Goal: Task Accomplishment & Management: Complete application form

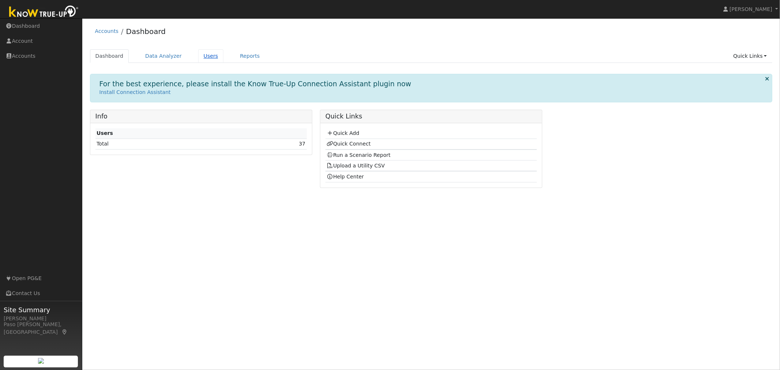
drag, startPoint x: 196, startPoint y: 52, endPoint x: 204, endPoint y: 58, distance: 9.7
click at [198, 53] on link "Users" at bounding box center [211, 56] width 26 height 14
click at [205, 58] on link "Users" at bounding box center [211, 56] width 26 height 14
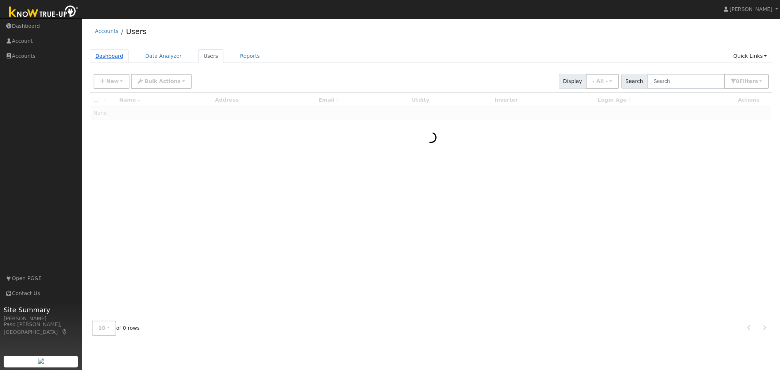
click at [105, 55] on link "Dashboard" at bounding box center [109, 56] width 39 height 14
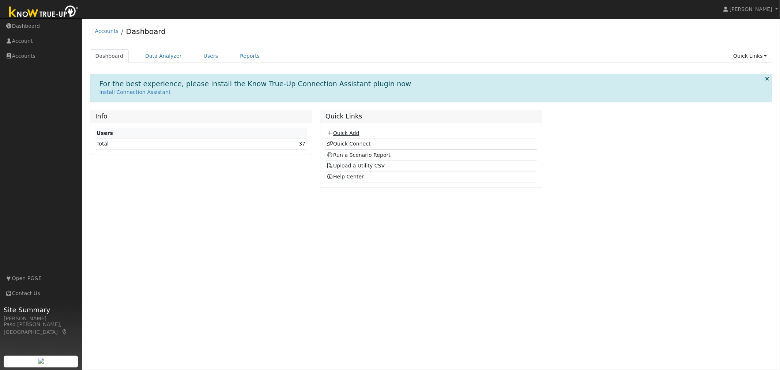
click at [350, 134] on link "Quick Add" at bounding box center [342, 133] width 33 height 6
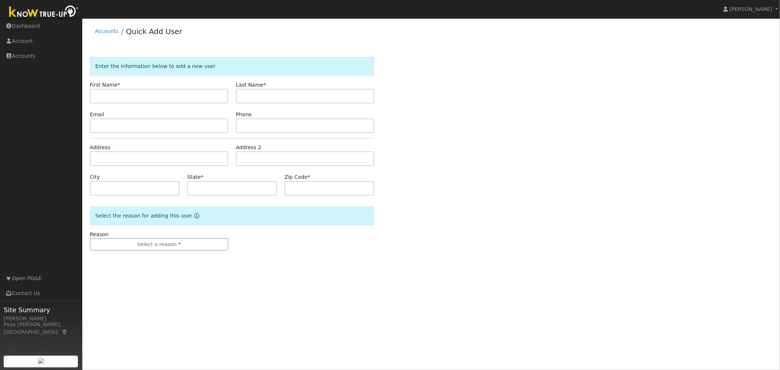
click at [115, 95] on input "text" at bounding box center [159, 96] width 138 height 15
click at [162, 96] on input "text" at bounding box center [159, 96] width 138 height 15
type input "Linnea"
type input "Norton"
click at [133, 160] on input "text" at bounding box center [159, 158] width 138 height 15
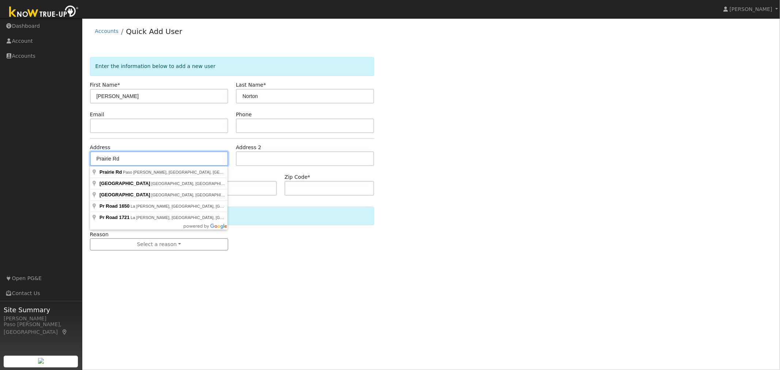
click at [98, 160] on input "Prairie Rd" at bounding box center [159, 158] width 138 height 15
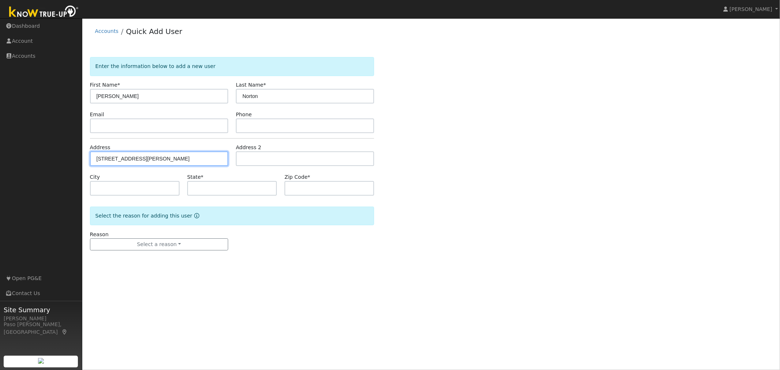
type input "[STREET_ADDRESS]"
type input "Paso Robles"
type input "CA"
type input "93446"
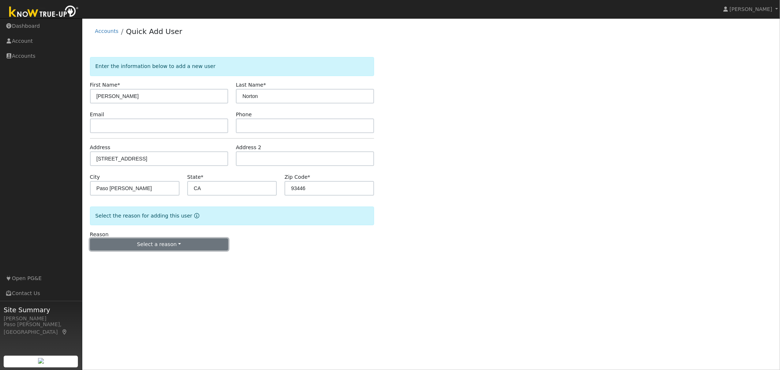
click at [198, 246] on button "Select a reason" at bounding box center [159, 244] width 138 height 12
click at [138, 271] on link "New customer adding solar" at bounding box center [130, 270] width 81 height 10
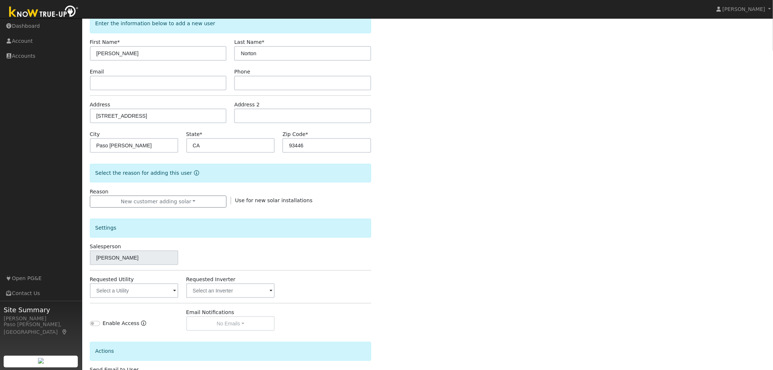
scroll to position [103, 0]
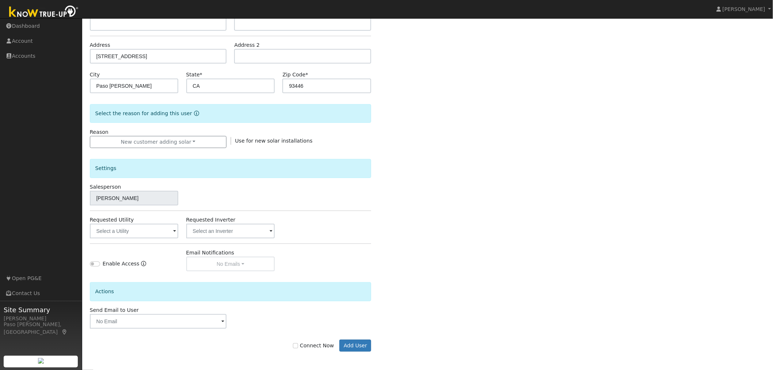
click at [141, 239] on div "Settings Salesperson Keith Scorby Requested Utility Requested Inverter Enable A…" at bounding box center [231, 209] width 282 height 123
click at [148, 231] on input "text" at bounding box center [134, 231] width 89 height 15
click at [179, 231] on input "text" at bounding box center [134, 231] width 89 height 15
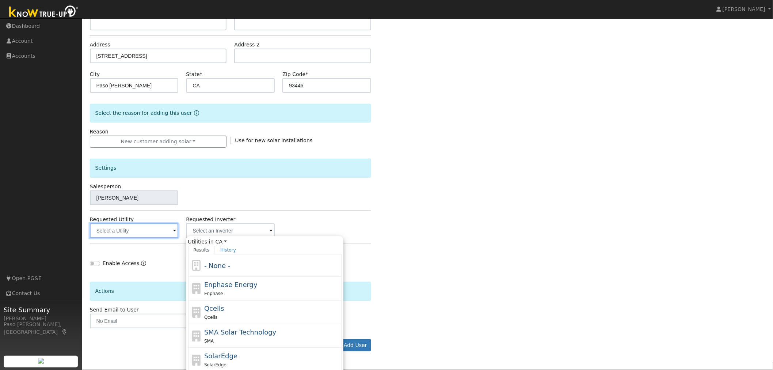
click at [150, 232] on input "text" at bounding box center [134, 230] width 89 height 15
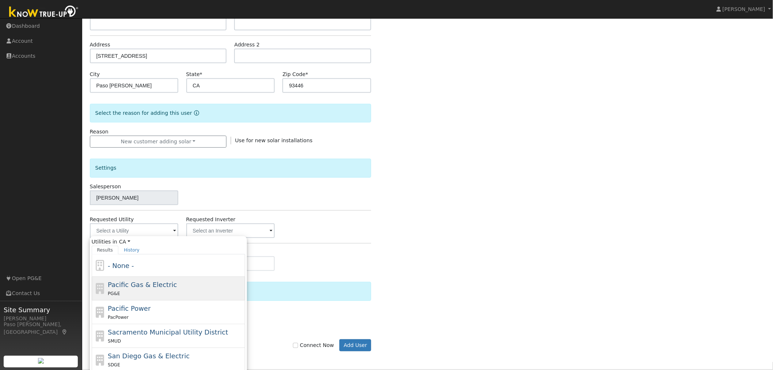
click at [136, 287] on span "Pacific Gas & Electric" at bounding box center [142, 285] width 69 height 8
type input "Pacific Gas & Electric"
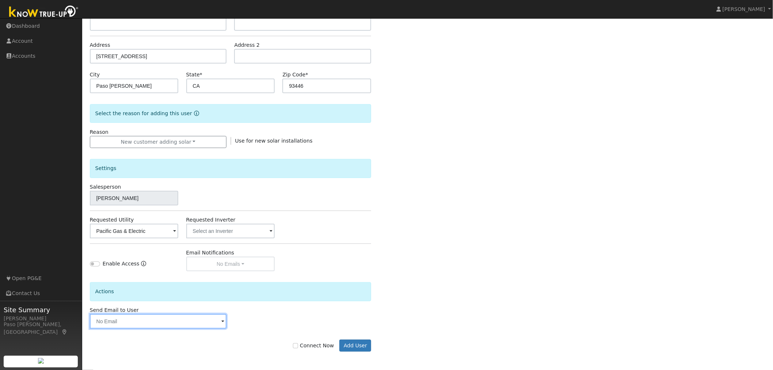
click at [152, 319] on input "text" at bounding box center [158, 321] width 137 height 15
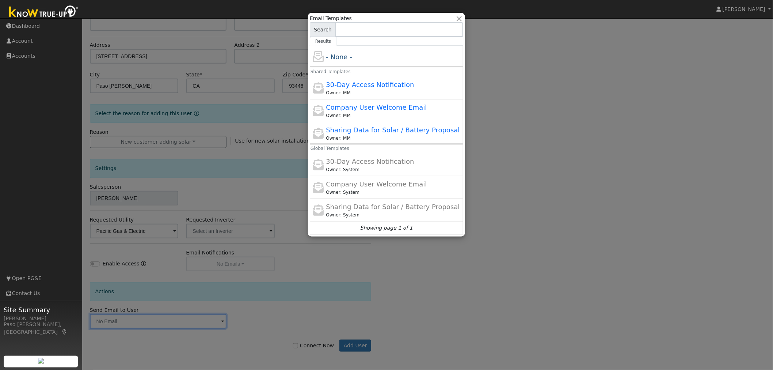
click at [601, 183] on div at bounding box center [386, 185] width 773 height 370
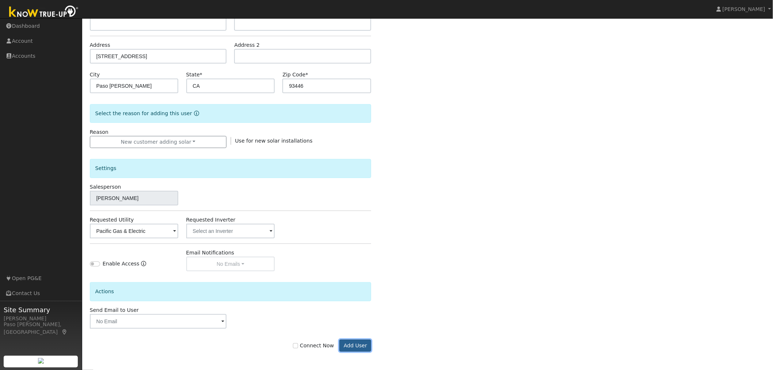
click at [356, 345] on button "Add User" at bounding box center [356, 346] width 32 height 12
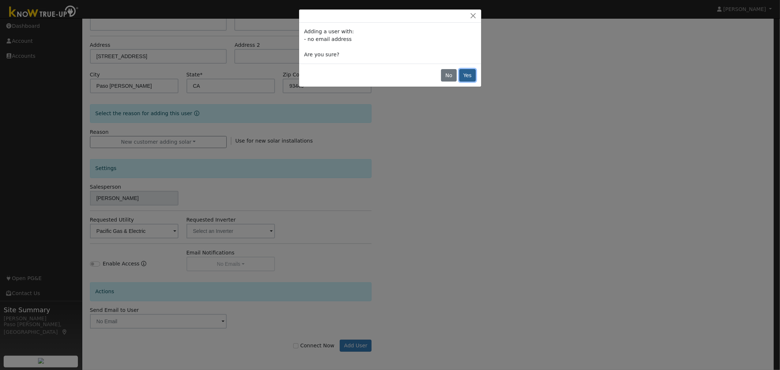
click at [469, 74] on button "Yes" at bounding box center [467, 75] width 17 height 12
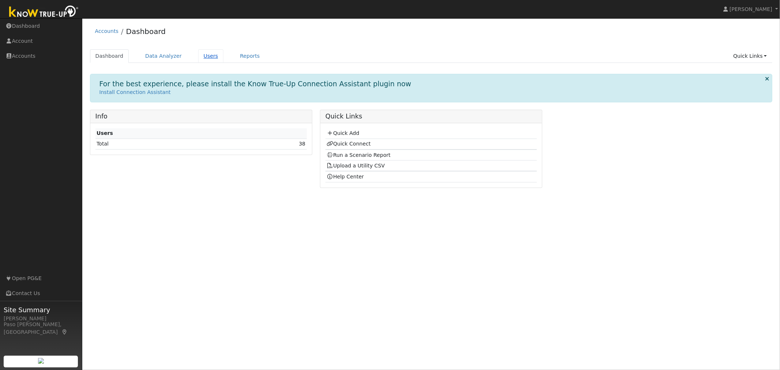
click at [198, 56] on link "Users" at bounding box center [211, 56] width 26 height 14
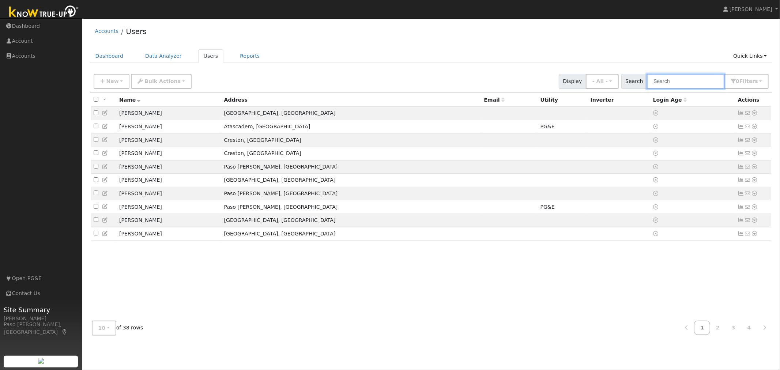
click at [696, 82] on input "text" at bounding box center [685, 81] width 77 height 15
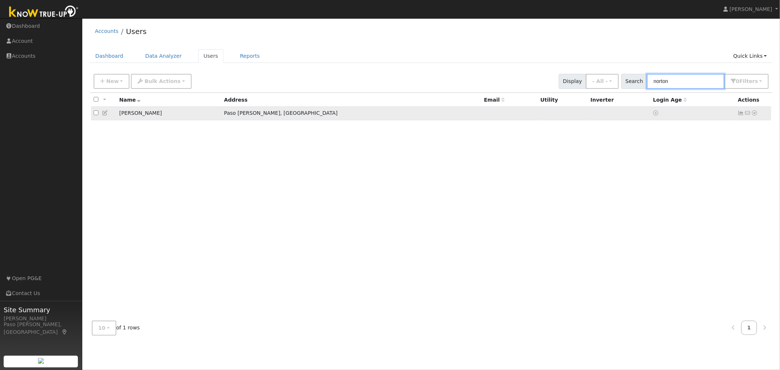
type input "norton"
click at [754, 114] on icon at bounding box center [754, 112] width 7 height 5
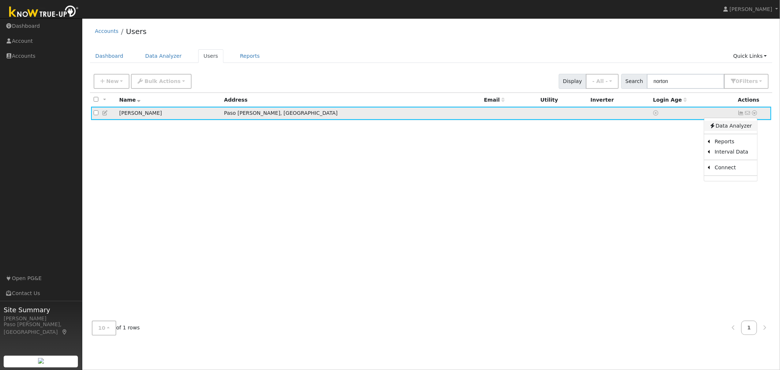
click at [733, 128] on link "Data Analyzer" at bounding box center [730, 126] width 53 height 10
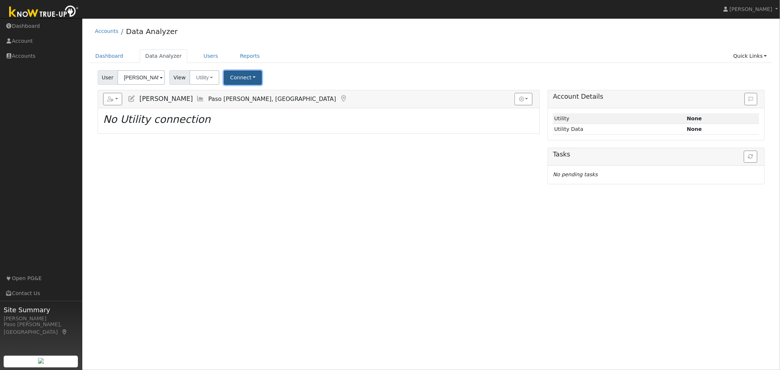
click at [249, 76] on button "Connect" at bounding box center [243, 78] width 38 height 14
click at [249, 91] on link "Select a Provider" at bounding box center [252, 93] width 57 height 10
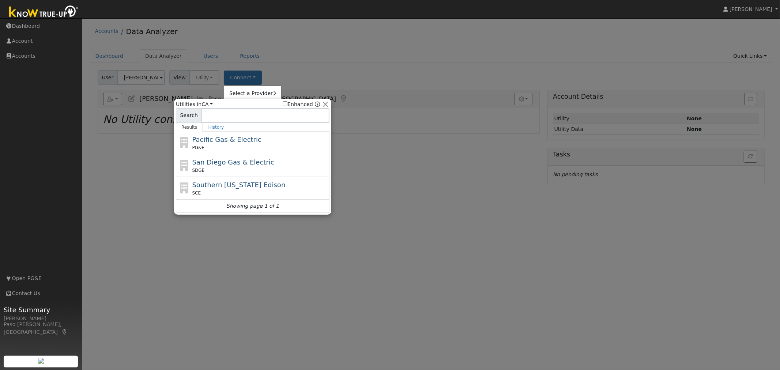
click at [231, 143] on span "Pacific Gas & Electric" at bounding box center [226, 140] width 69 height 8
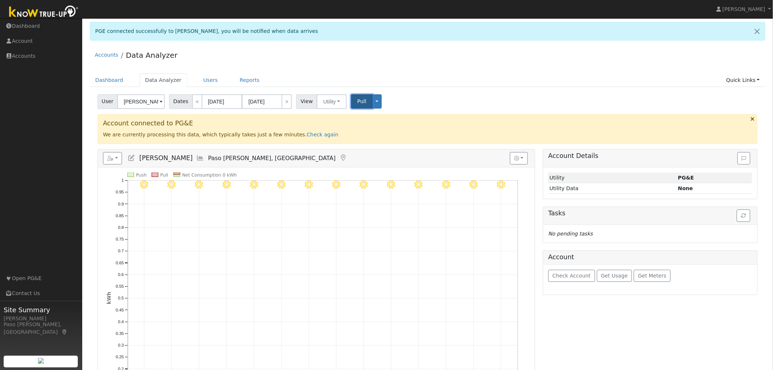
click at [357, 101] on span "Pull" at bounding box center [361, 101] width 9 height 6
click at [351, 101] on div "Toggle Dropdown View Delete This Data Delete ALL Data Disconnect Utility" at bounding box center [366, 101] width 31 height 14
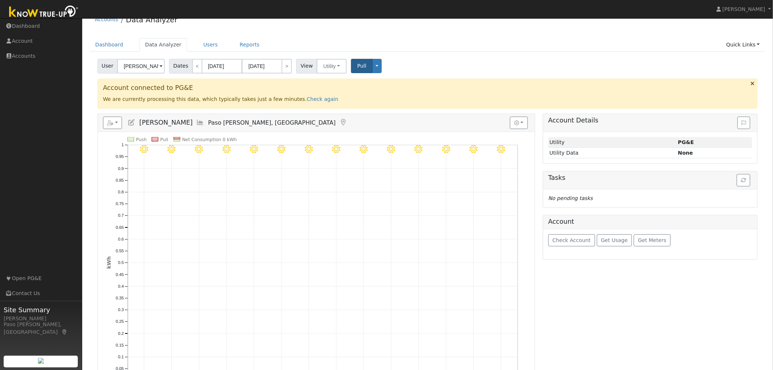
scroll to position [75, 0]
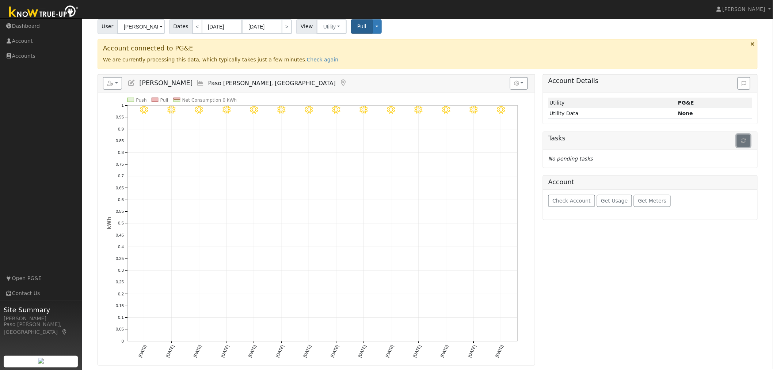
click at [745, 141] on icon "button" at bounding box center [744, 140] width 5 height 5
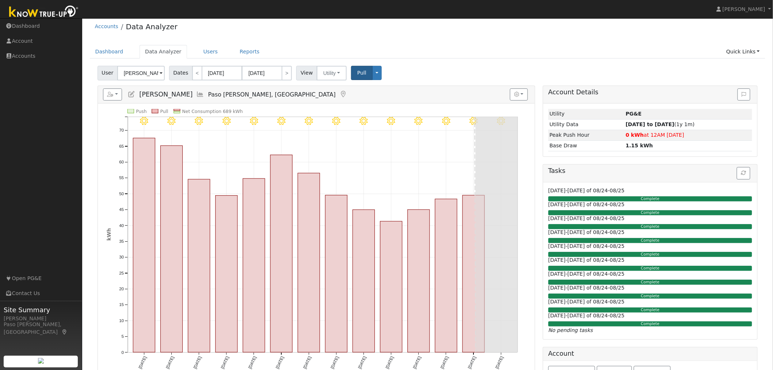
scroll to position [0, 0]
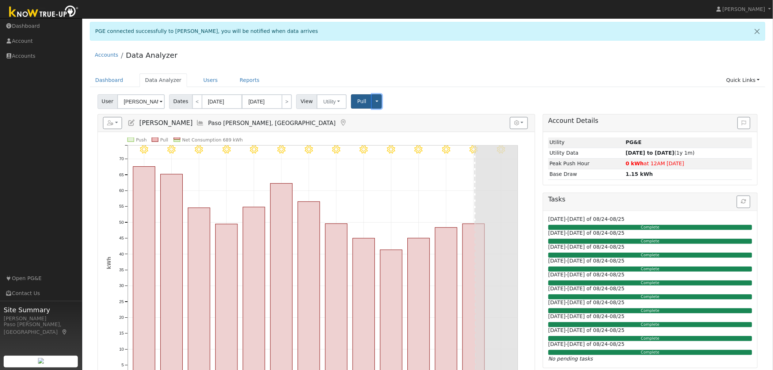
click at [372, 103] on button "Toggle Dropdown" at bounding box center [377, 101] width 10 height 14
drag, startPoint x: 95, startPoint y: 165, endPoint x: 98, endPoint y: 162, distance: 4.0
click at [96, 163] on div "Reports Scenario Health Check Energy Audit Account Timeline User Audit Trail In…" at bounding box center [317, 267] width 446 height 306
click at [115, 118] on button "button" at bounding box center [112, 123] width 19 height 12
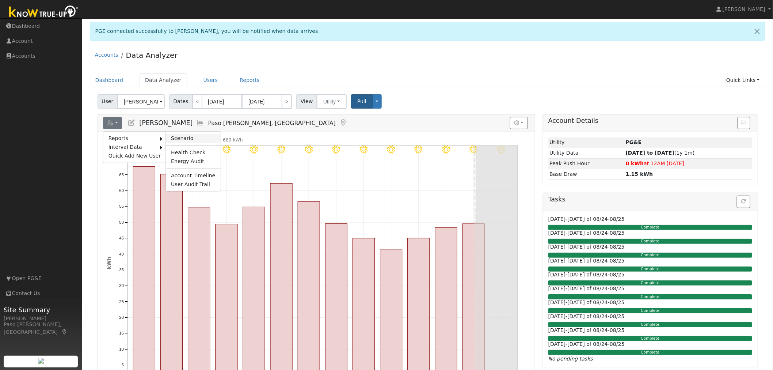
click at [180, 137] on link "Scenario" at bounding box center [193, 138] width 54 height 9
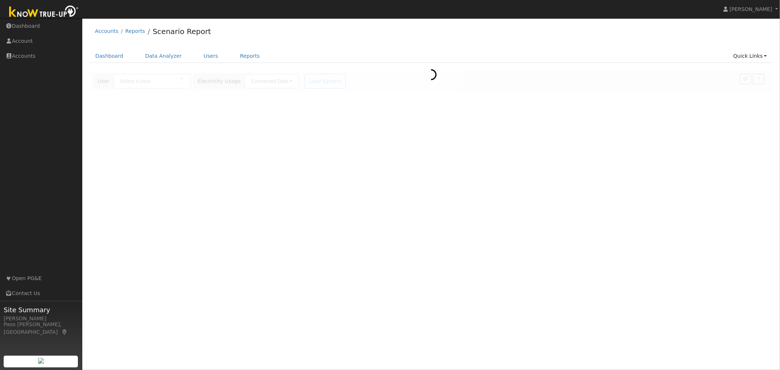
type input "[PERSON_NAME]"
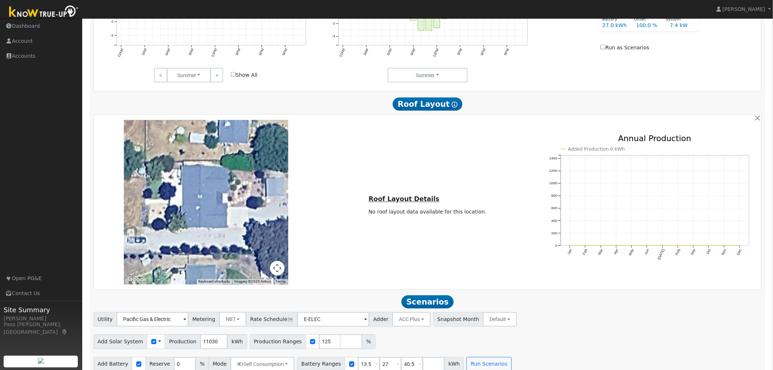
scroll to position [414, 0]
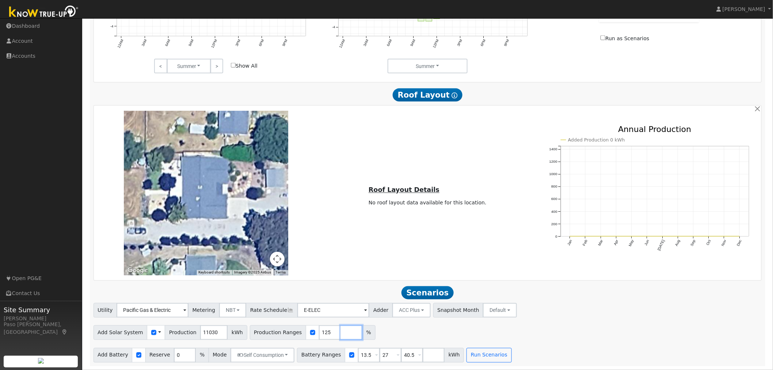
click at [341, 333] on input "number" at bounding box center [352, 332] width 22 height 15
type input "118"
type input "125"
click at [534, 331] on div "Add Solar System Use CSV Data Production 11030 kWh Production Ranges 118 125 %" at bounding box center [427, 331] width 671 height 17
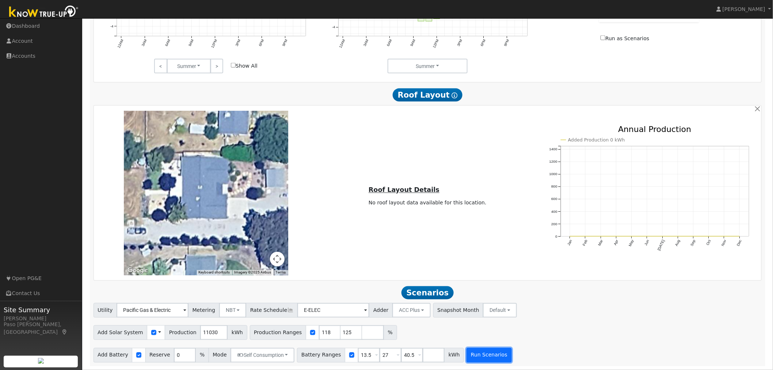
click at [473, 356] on button "Run Scenarios" at bounding box center [489, 355] width 45 height 15
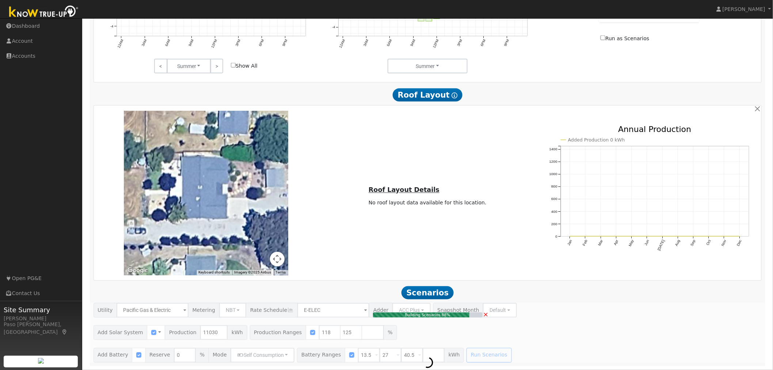
type input "9.2"
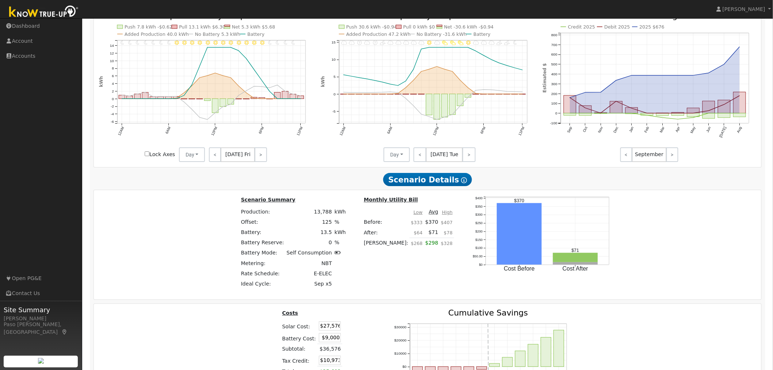
scroll to position [881, 0]
click at [321, 228] on td "125" at bounding box center [309, 223] width 48 height 10
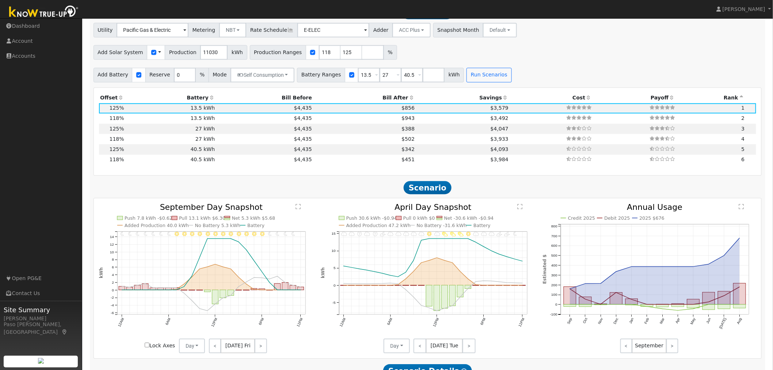
scroll to position [679, 0]
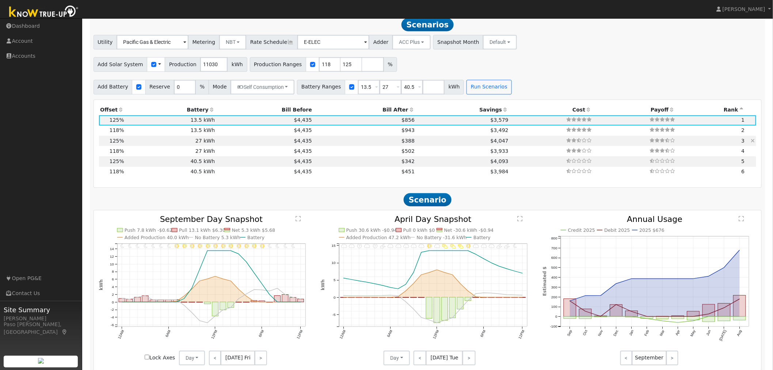
click at [163, 146] on td "27 kWh" at bounding box center [170, 141] width 91 height 10
type input "$18,000"
type input "$13,673"
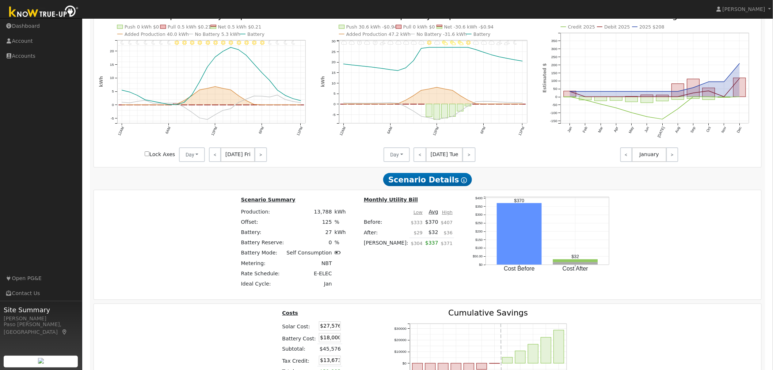
scroll to position [841, 0]
